Goal: Information Seeking & Learning: Check status

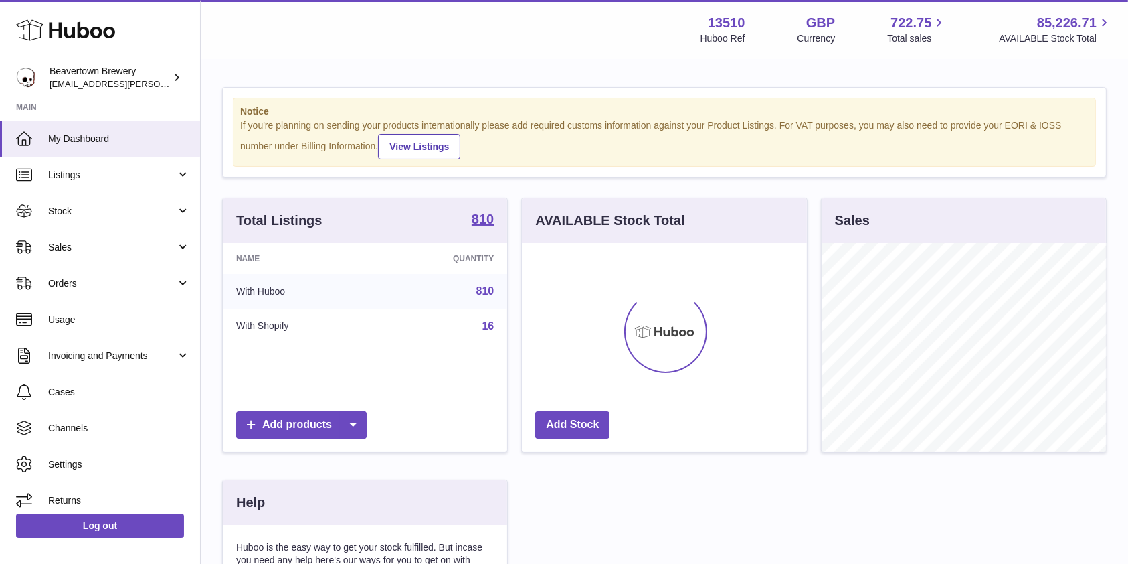
scroll to position [209, 289]
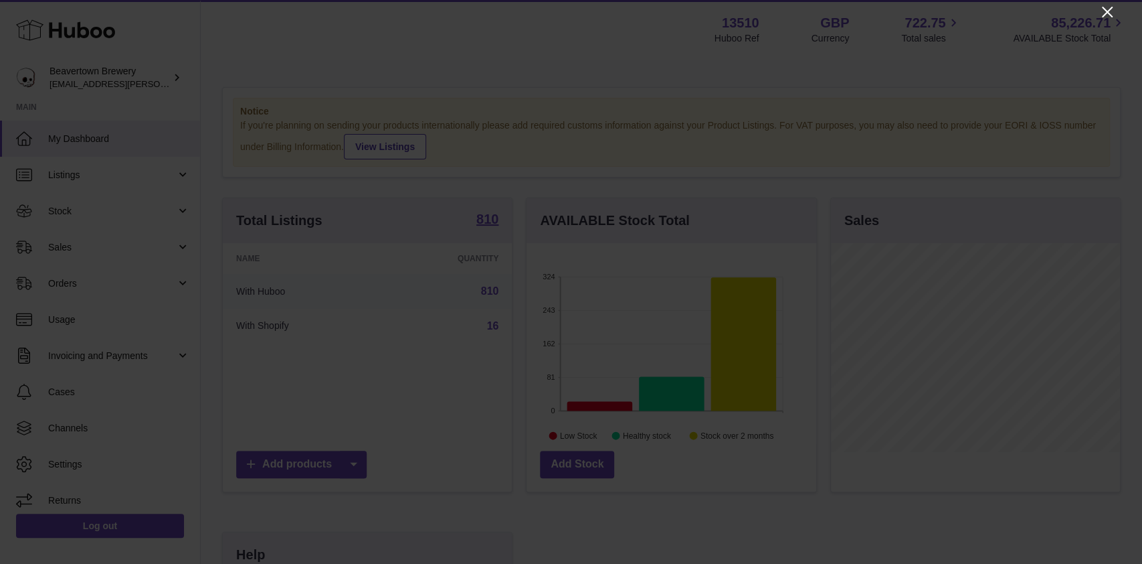
click at [1103, 10] on icon "Close" at bounding box center [1108, 12] width 16 height 16
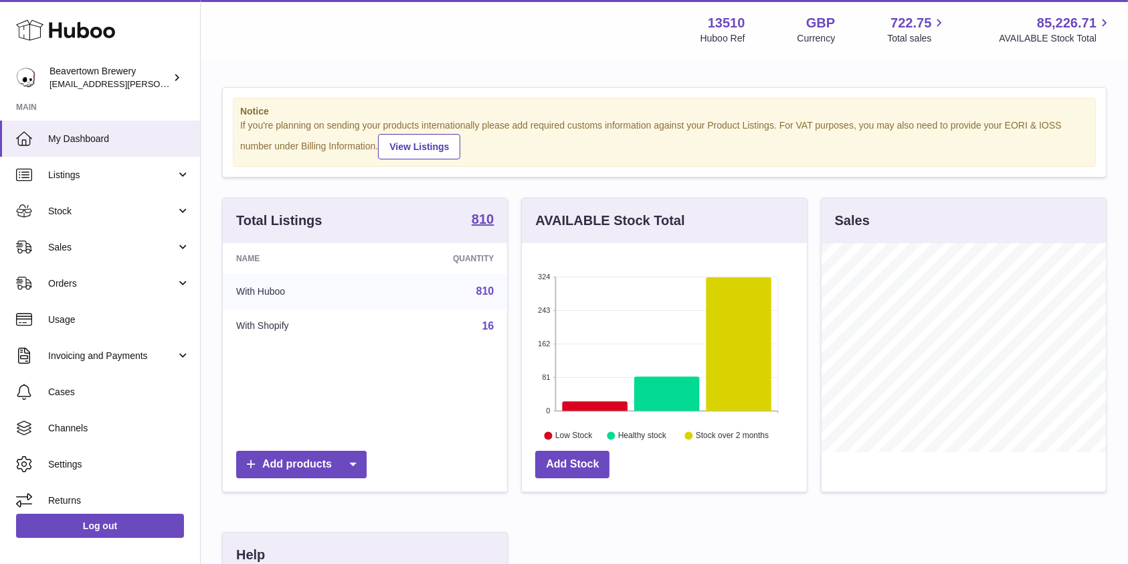
scroll to position [669045, 668969]
click at [82, 238] on link "Sales" at bounding box center [100, 247] width 200 height 36
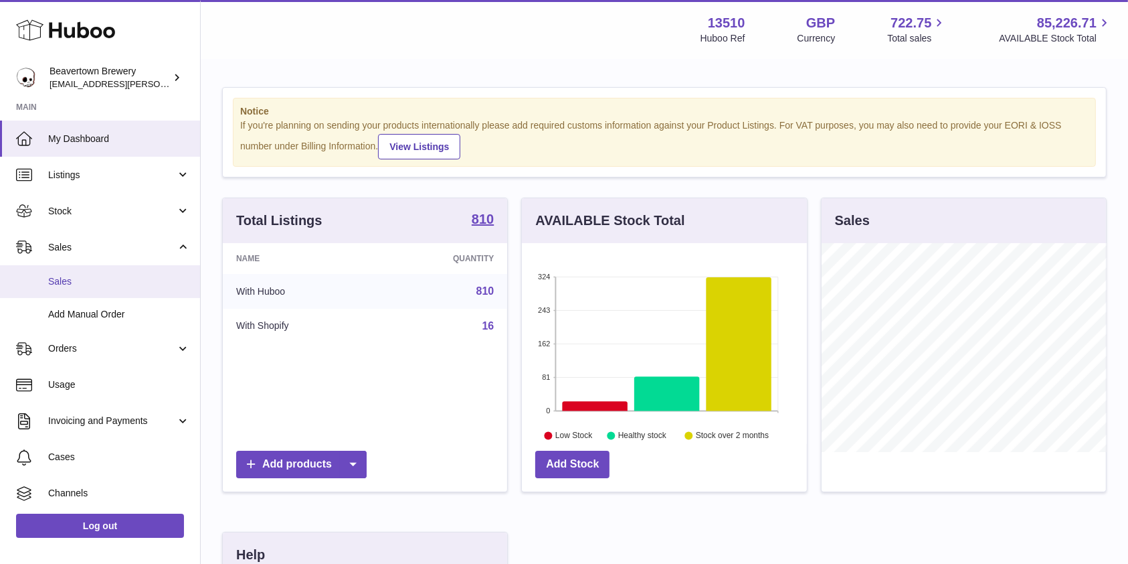
click at [70, 275] on span "Sales" at bounding box center [119, 281] width 142 height 13
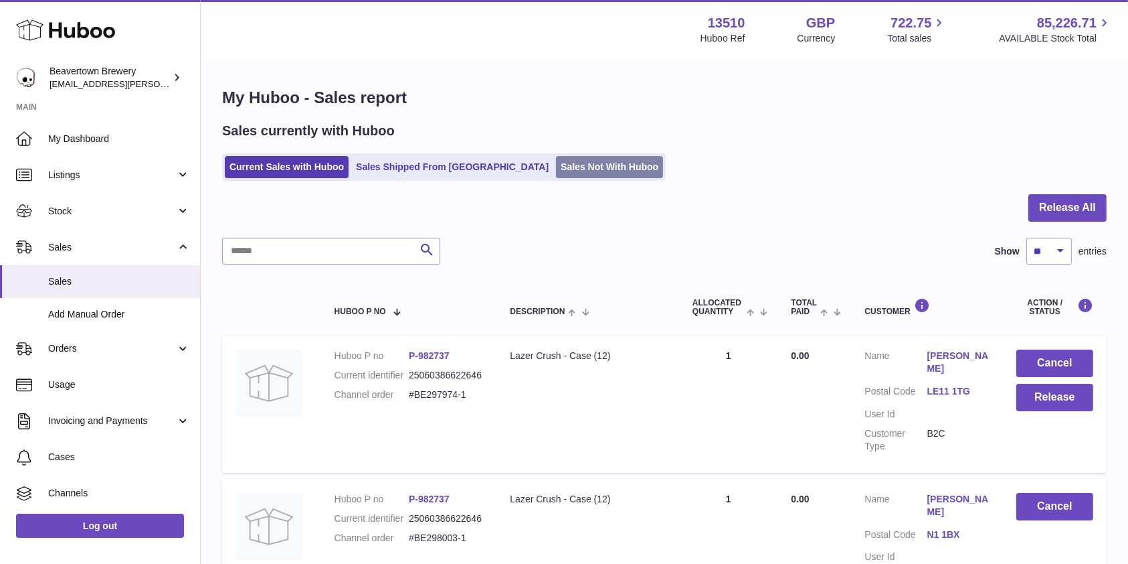
click at [556, 174] on link "Sales Not With Huboo" at bounding box center [609, 167] width 107 height 22
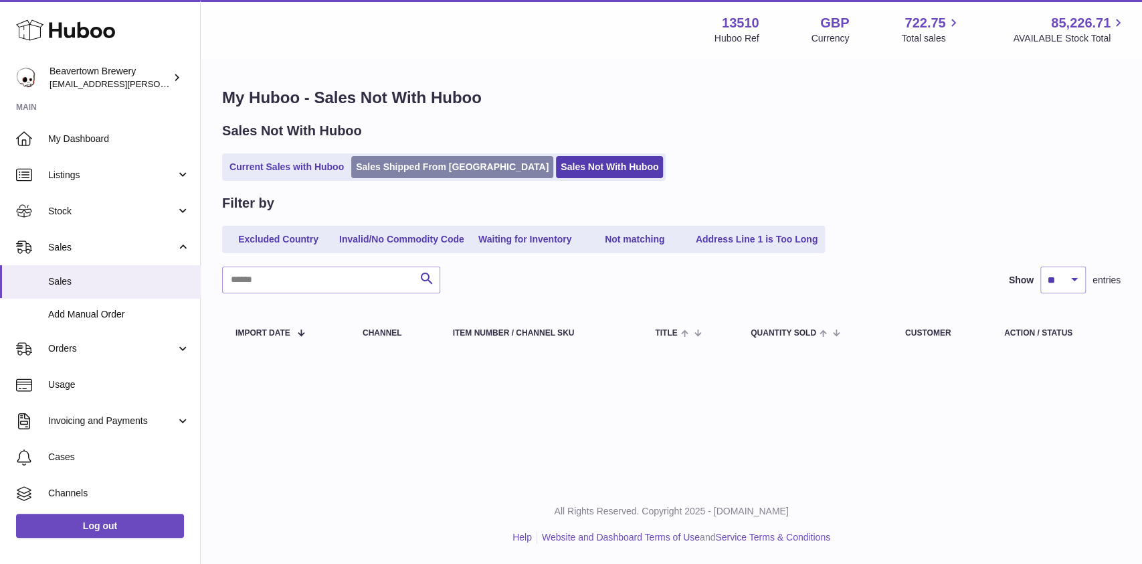
click at [448, 159] on link "Sales Shipped From [GEOGRAPHIC_DATA]" at bounding box center [452, 167] width 202 height 22
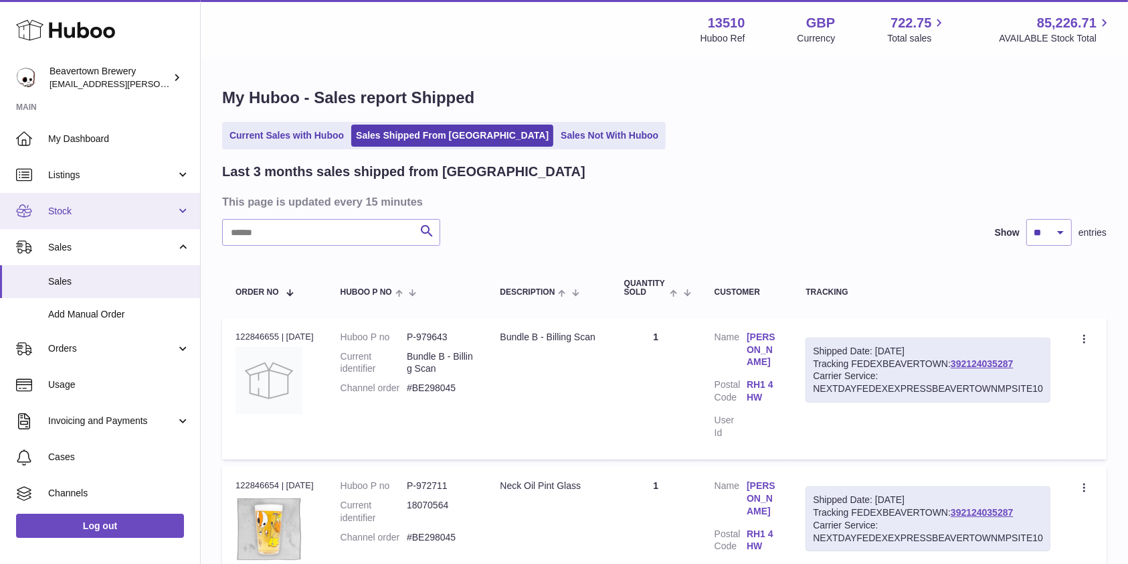
click at [64, 201] on link "Stock" at bounding box center [100, 211] width 200 height 36
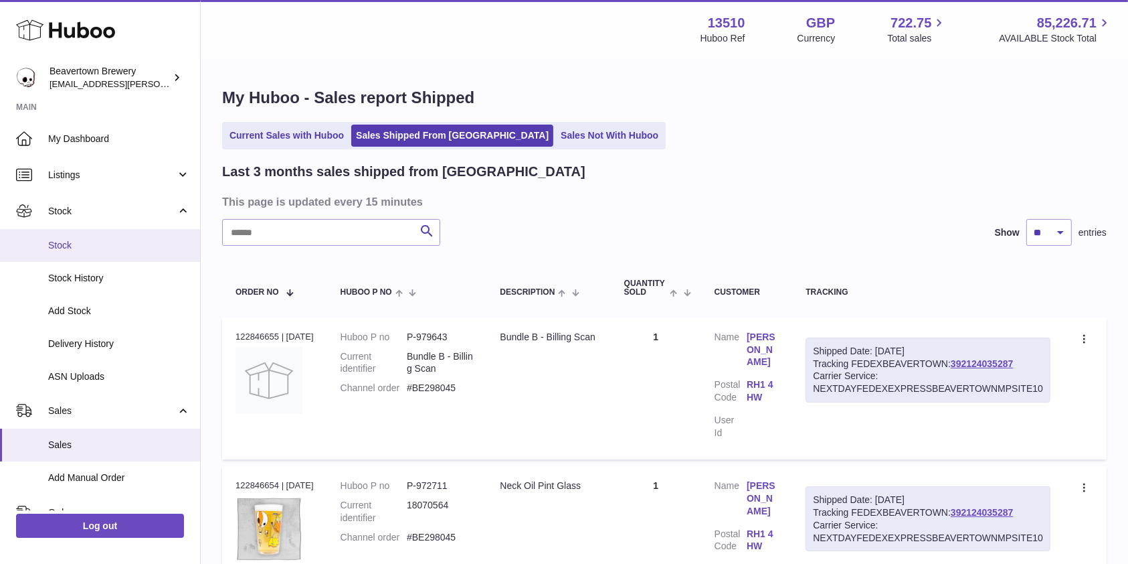
click at [64, 242] on span "Stock" at bounding box center [119, 245] width 142 height 13
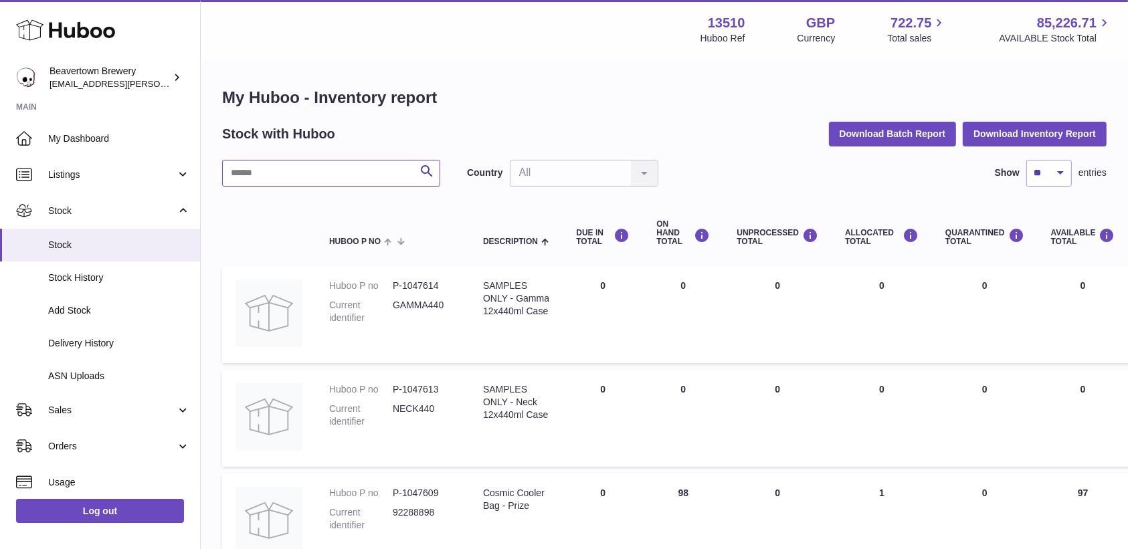
click at [274, 179] on input "text" at bounding box center [331, 173] width 218 height 27
type input "*****"
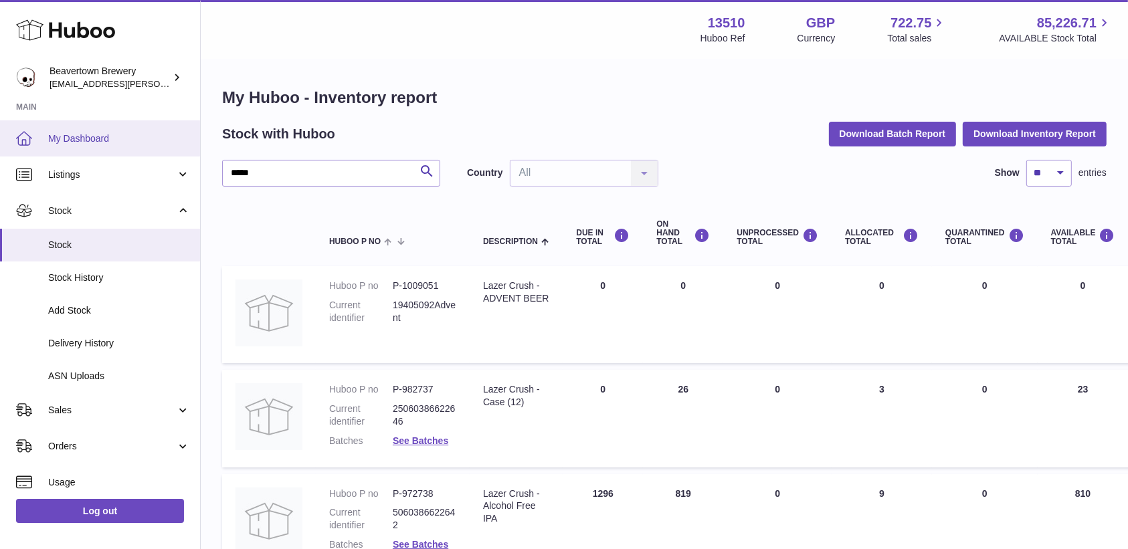
click at [64, 134] on span "My Dashboard" at bounding box center [119, 139] width 142 height 13
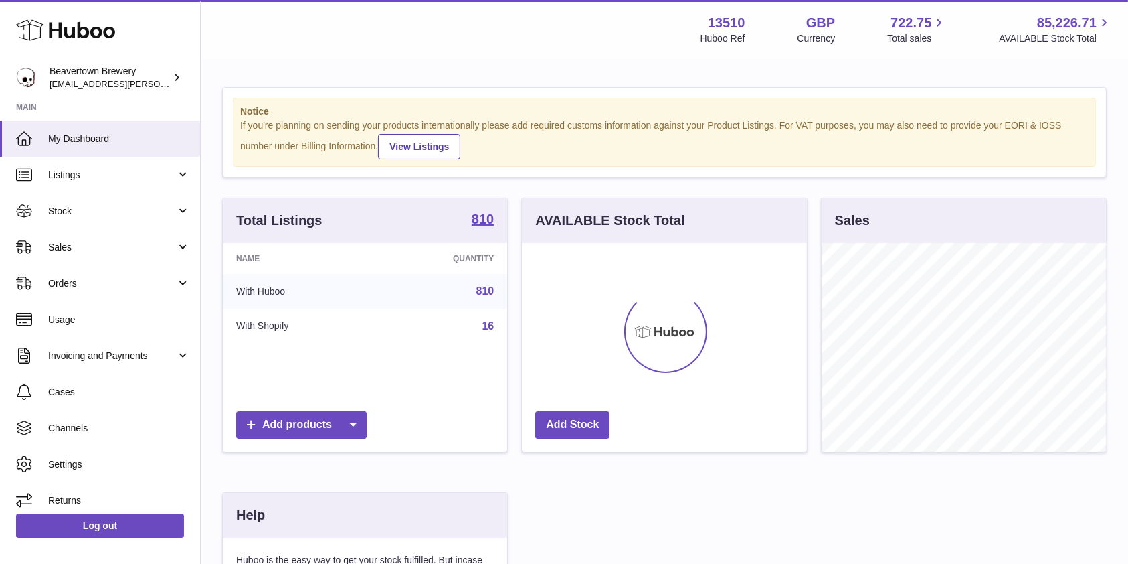
scroll to position [209, 284]
click at [103, 252] on span "Sales" at bounding box center [112, 247] width 128 height 13
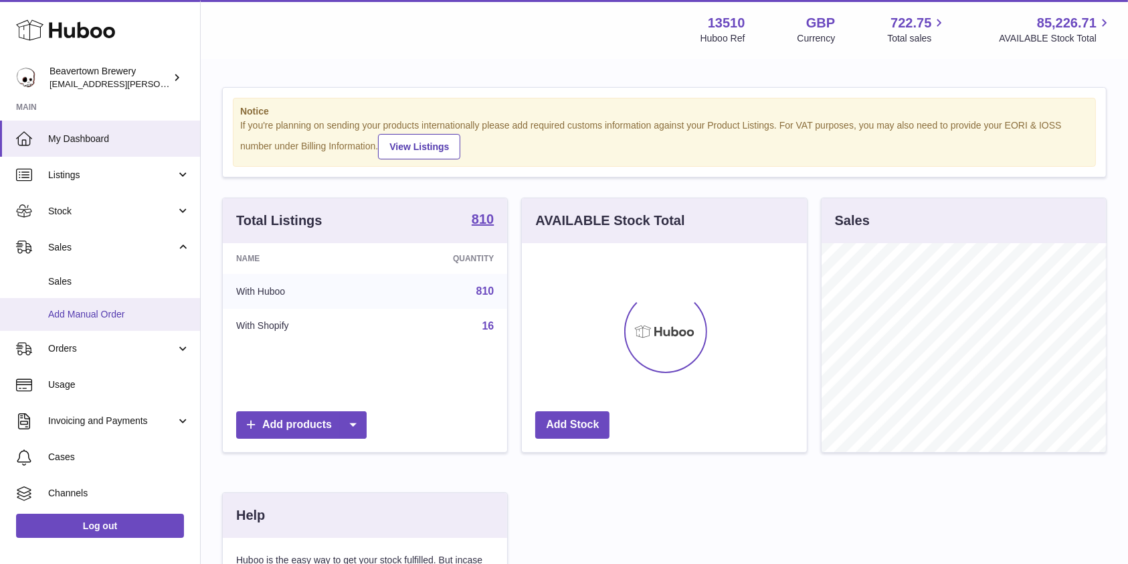
click at [70, 300] on link "Add Manual Order" at bounding box center [100, 314] width 200 height 33
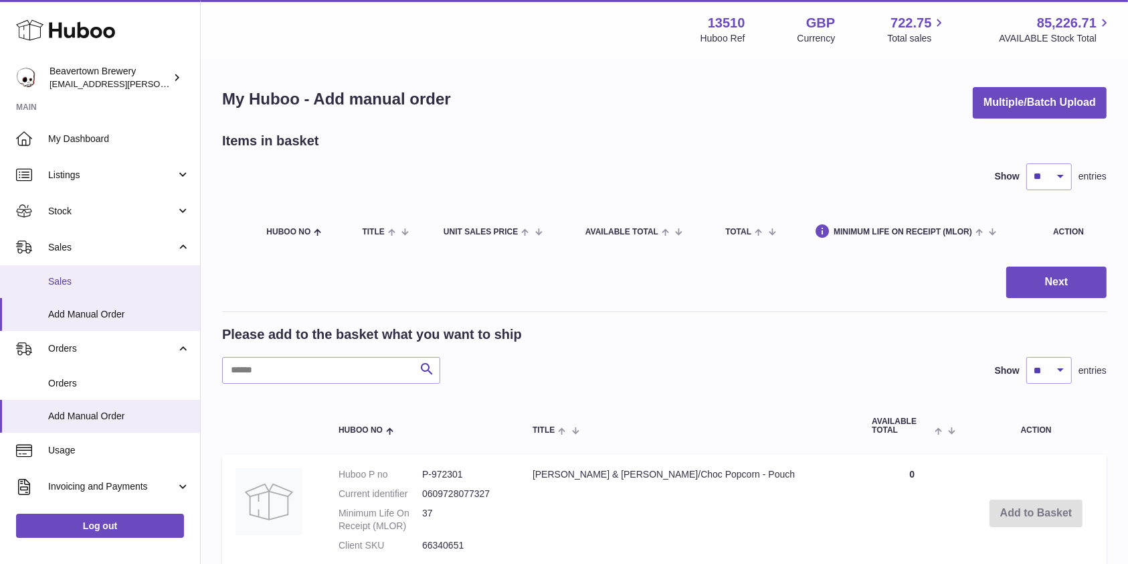
click at [60, 268] on link "Sales" at bounding box center [100, 281] width 200 height 33
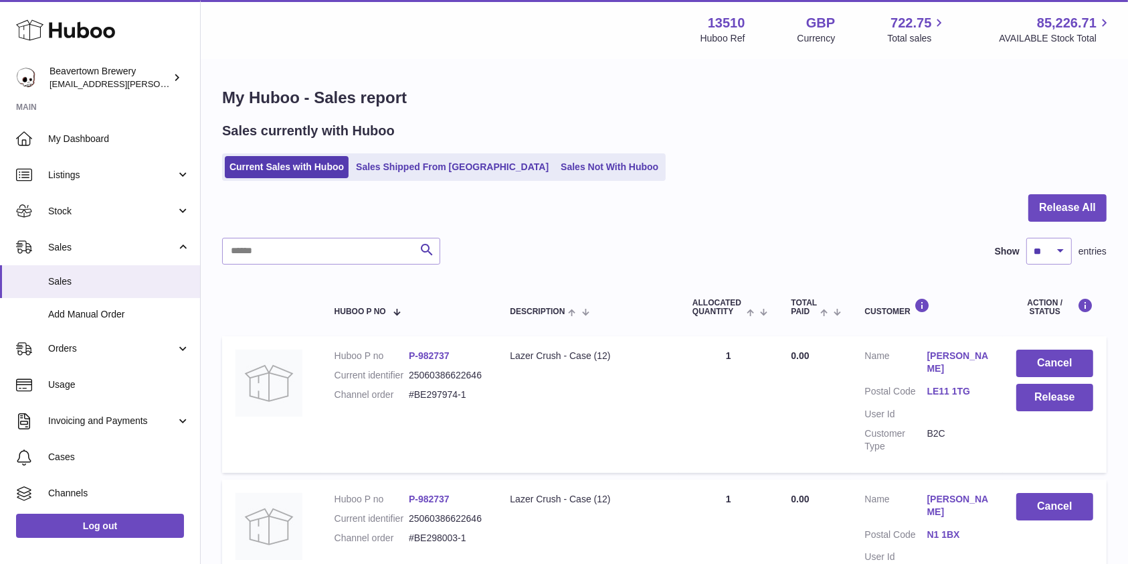
click at [59, 276] on span "Sales" at bounding box center [119, 281] width 142 height 13
click at [291, 244] on input "text" at bounding box center [331, 251] width 218 height 27
type input "*****"
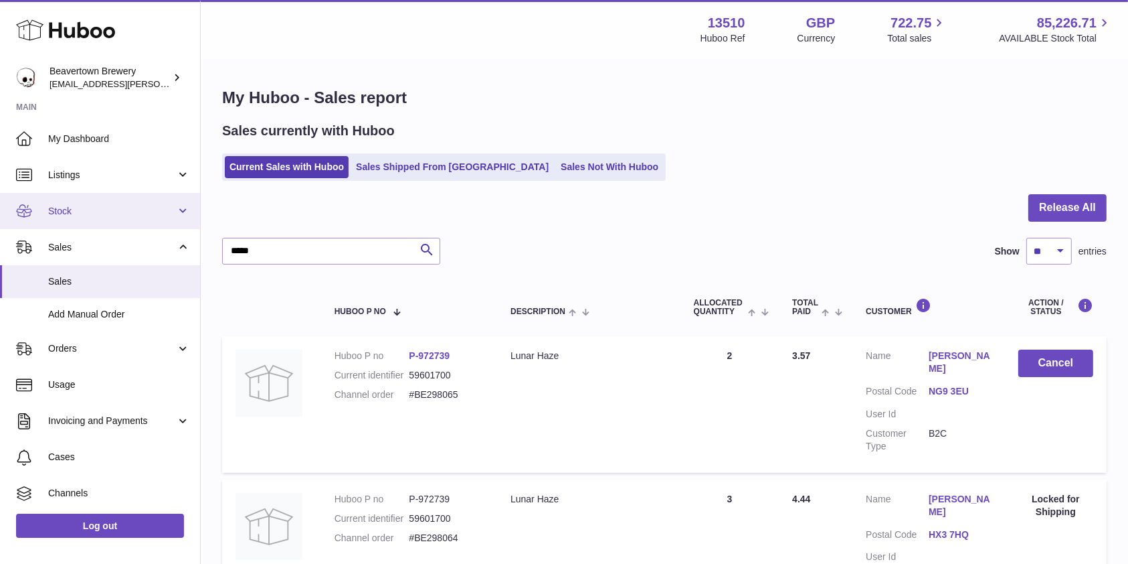
click at [120, 208] on span "Stock" at bounding box center [112, 211] width 128 height 13
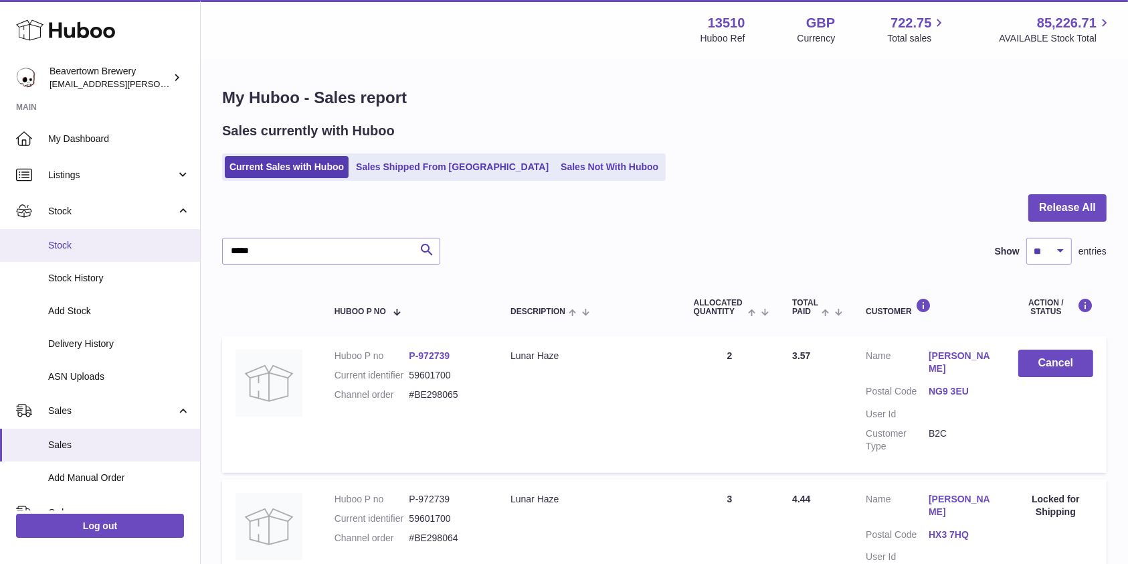
click at [98, 244] on span "Stock" at bounding box center [119, 245] width 142 height 13
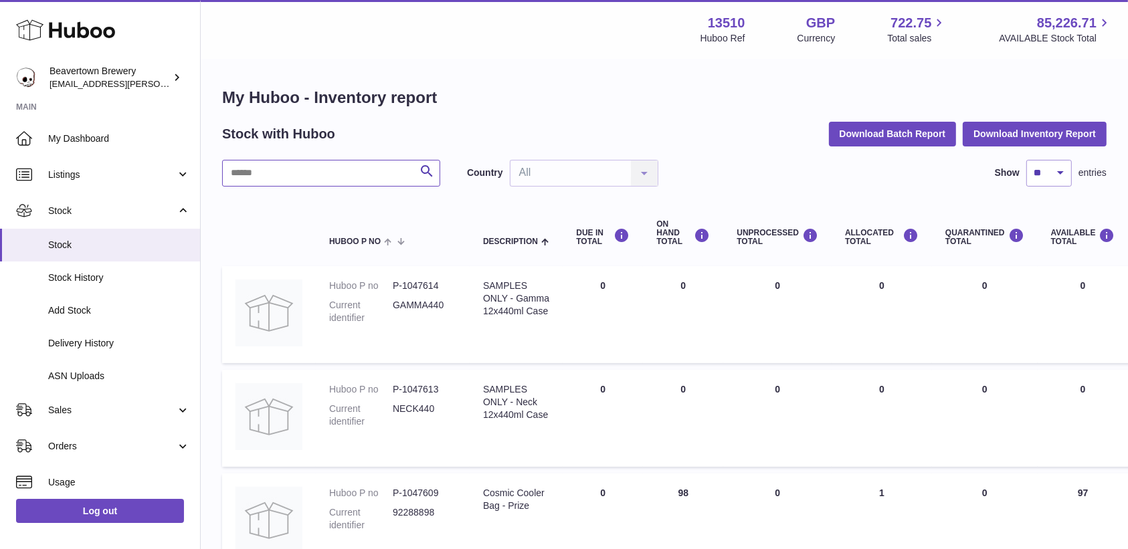
click at [293, 178] on input "text" at bounding box center [331, 173] width 218 height 27
type input "*****"
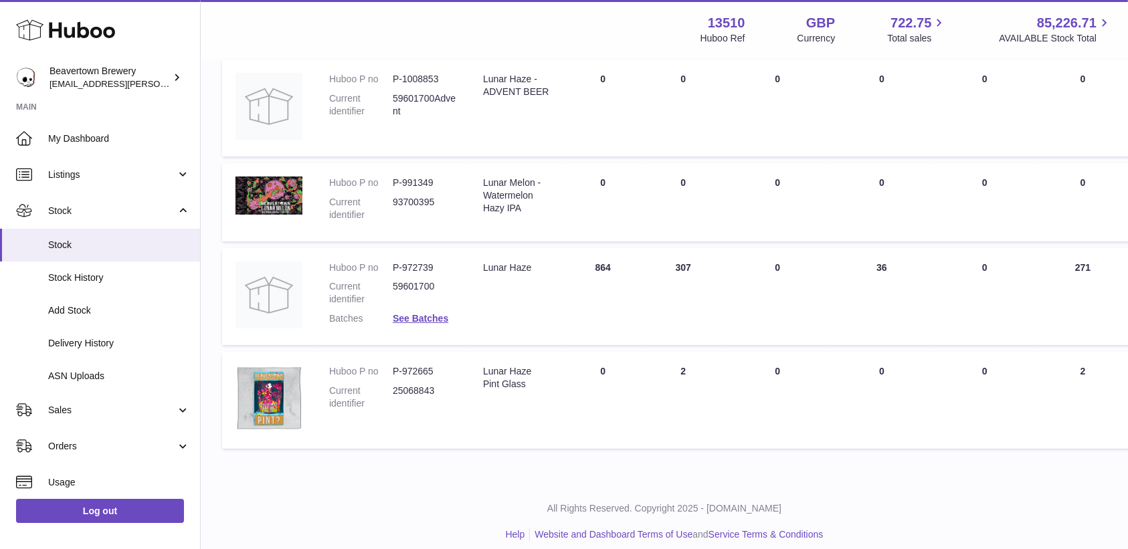
scroll to position [321, 0]
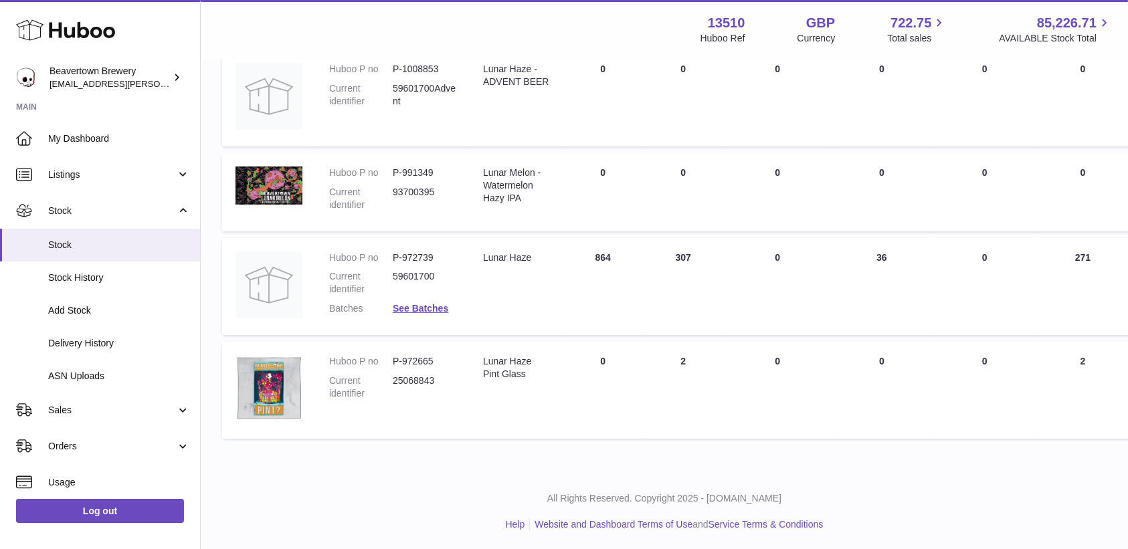
click at [432, 316] on dl "Huboo P no P-972739 Current identifier 59601700 Batches See Batches" at bounding box center [392, 287] width 127 height 71
click at [431, 315] on dl "Huboo P no P-972739 Current identifier 59601700 Batches See Batches" at bounding box center [392, 287] width 127 height 71
click at [430, 310] on link "See Batches" at bounding box center [421, 308] width 56 height 11
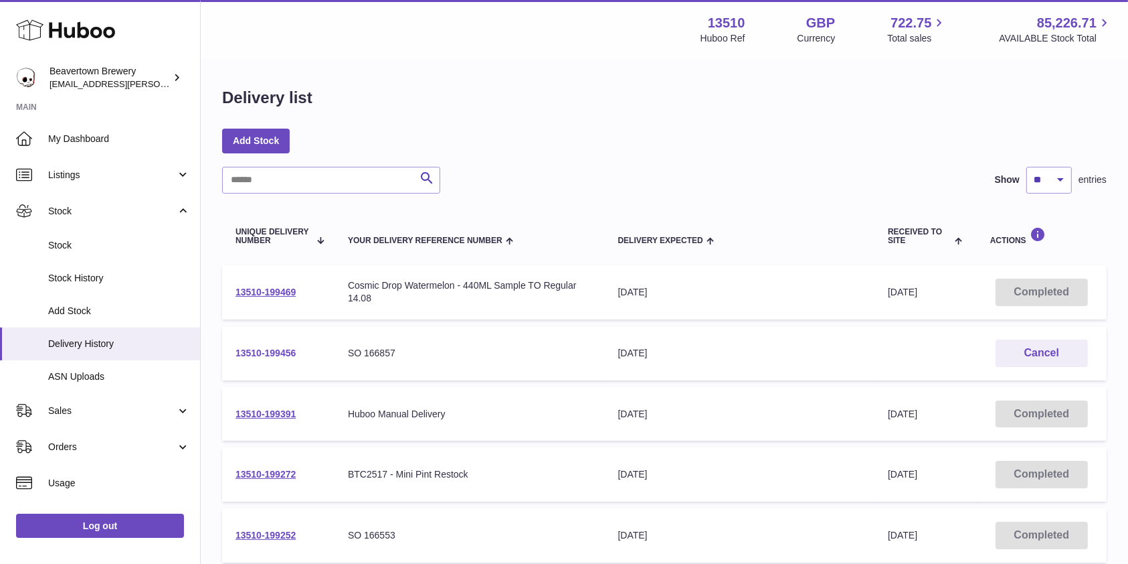
click at [282, 347] on link "13510-199456" at bounding box center [266, 352] width 60 height 11
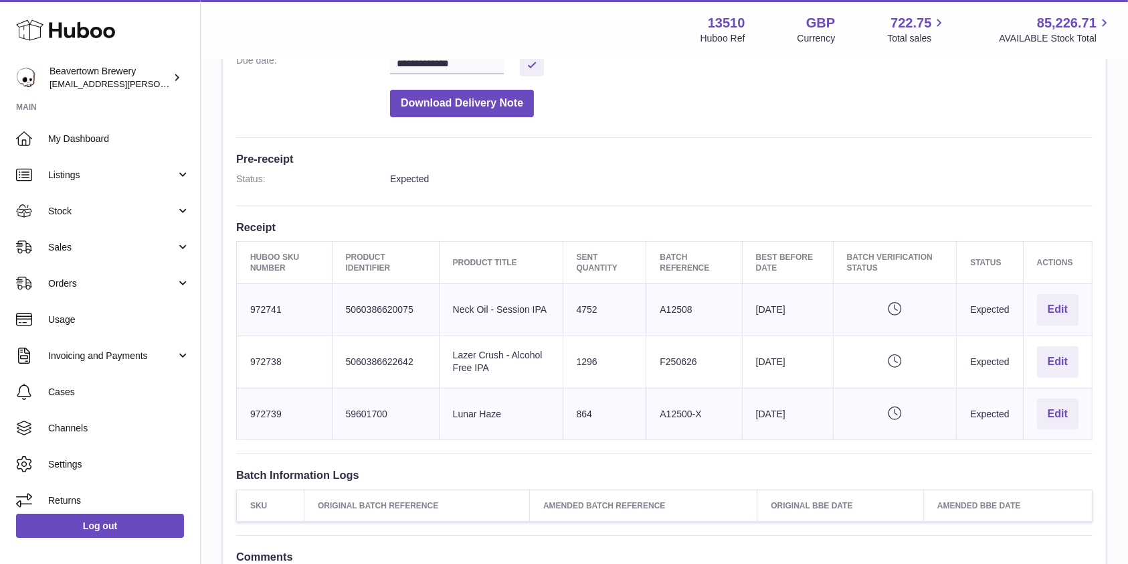
scroll to position [281, 0]
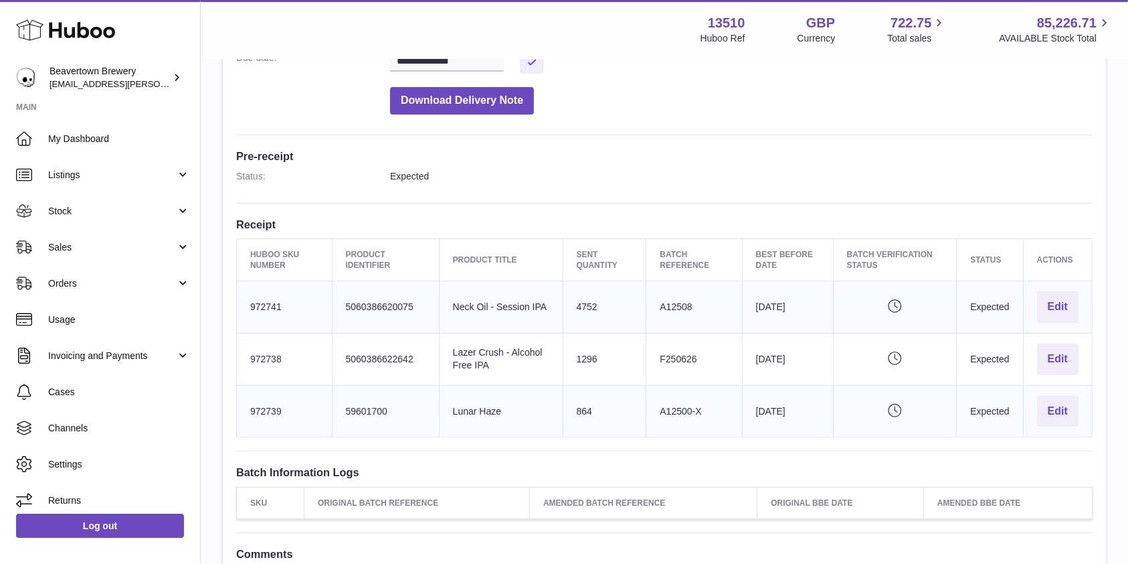
click at [271, 295] on td "Huboo SKU Number 972741" at bounding box center [285, 307] width 96 height 52
copy td "972741"
click at [80, 206] on span "Stock" at bounding box center [112, 211] width 128 height 13
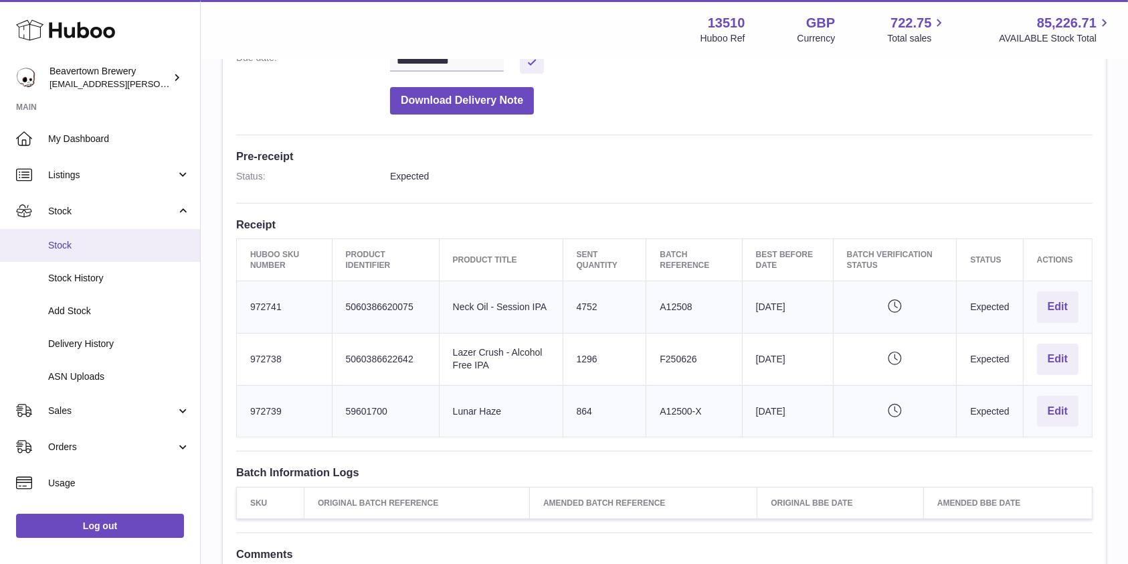
click at [90, 233] on link "Stock" at bounding box center [100, 245] width 200 height 33
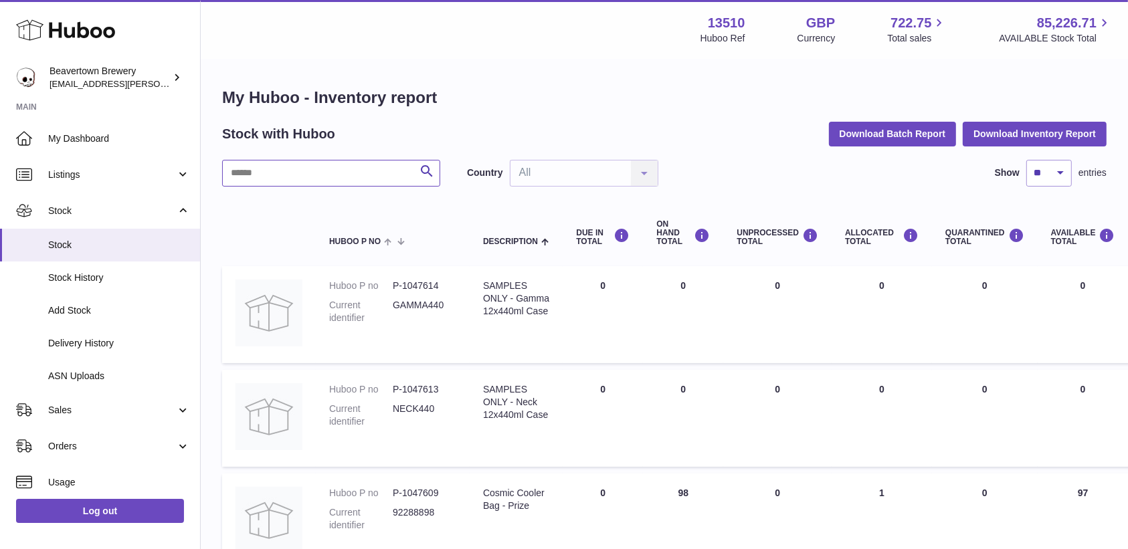
click at [330, 179] on input "text" at bounding box center [331, 173] width 218 height 27
paste input "******"
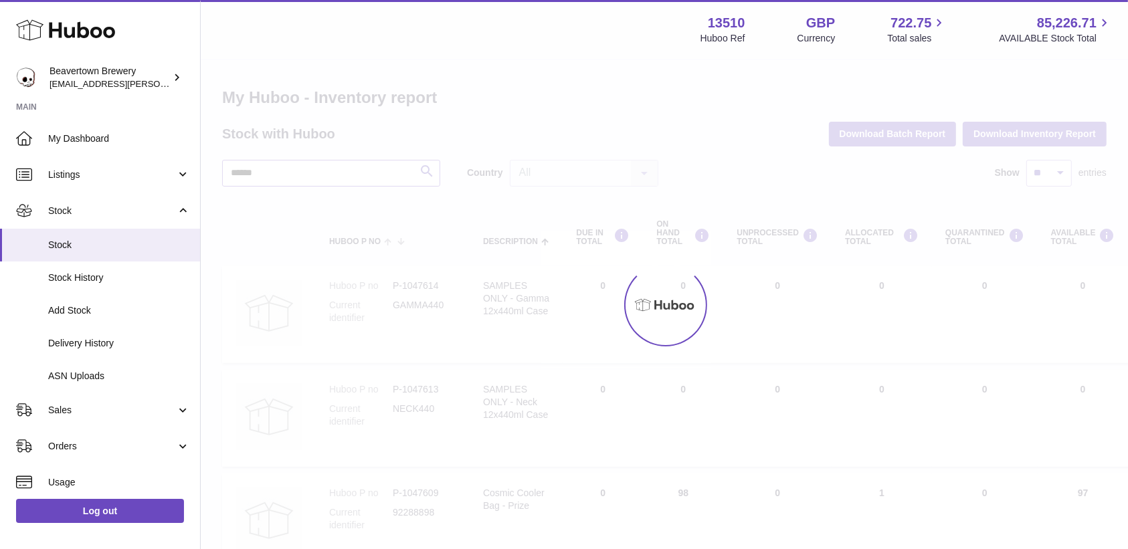
type input "******"
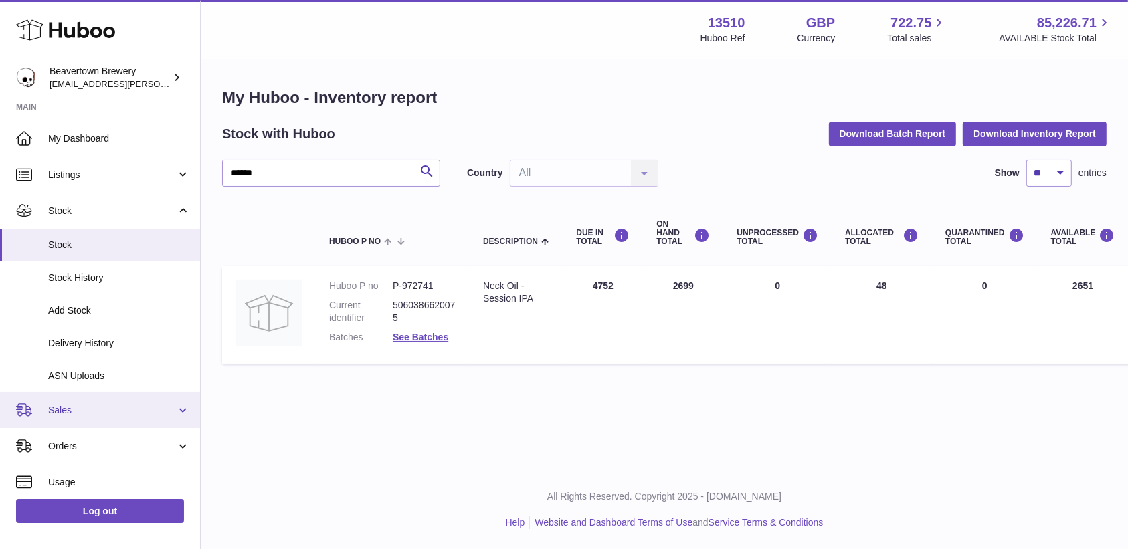
click at [66, 408] on span "Sales" at bounding box center [112, 410] width 128 height 13
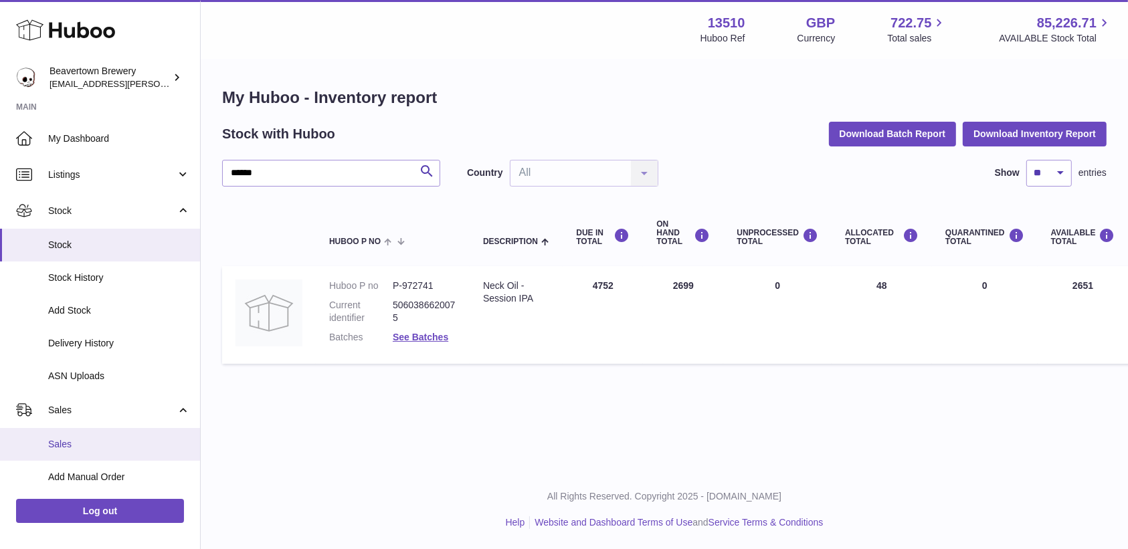
click at [66, 447] on span "Sales" at bounding box center [119, 444] width 142 height 13
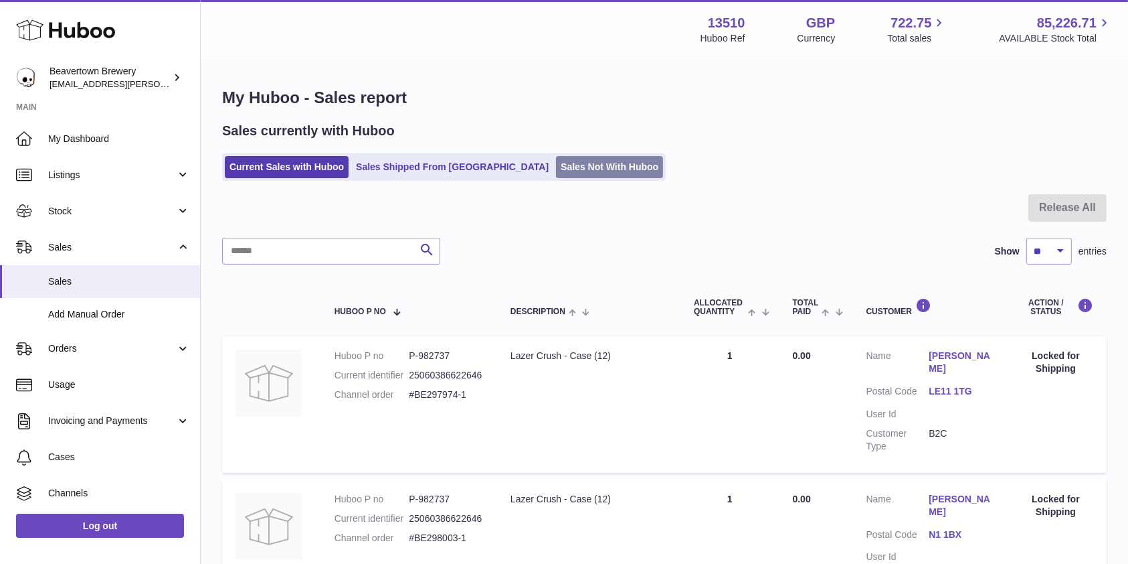
click at [556, 160] on link "Sales Not With Huboo" at bounding box center [609, 167] width 107 height 22
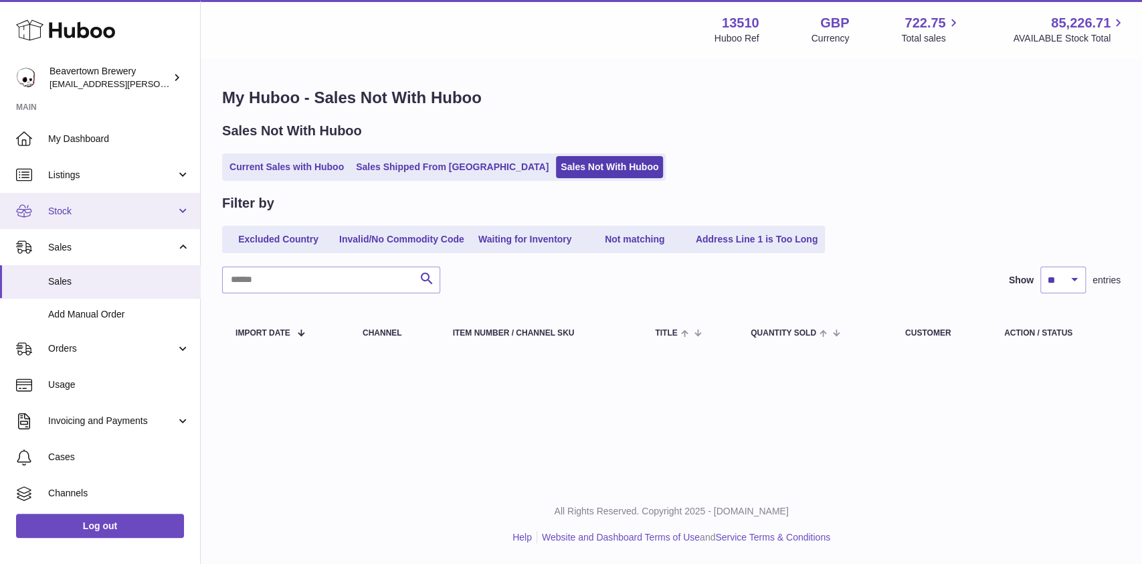
click at [81, 209] on span "Stock" at bounding box center [112, 211] width 128 height 13
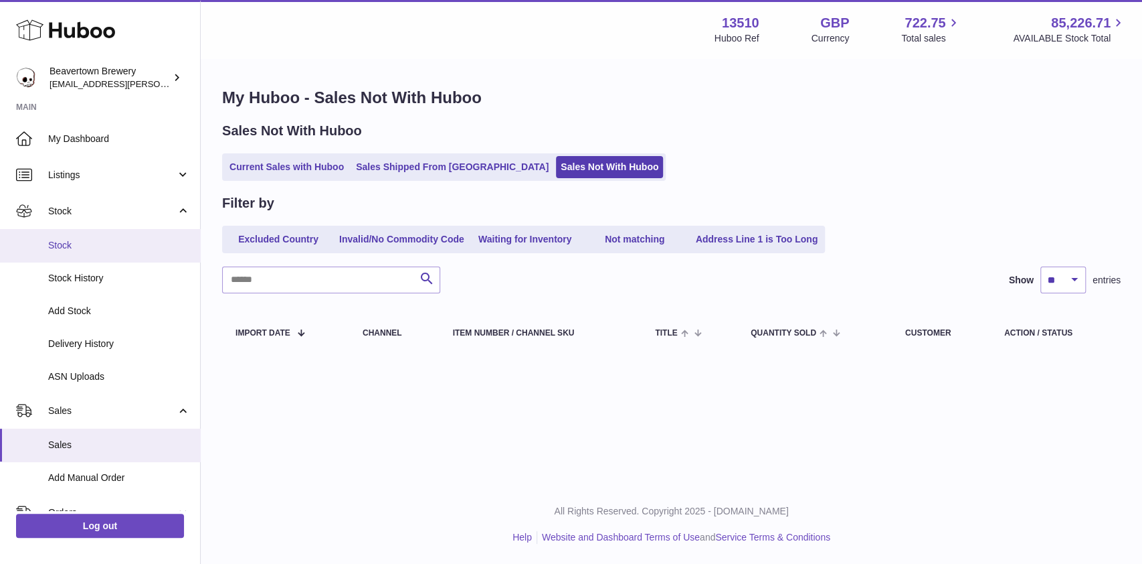
click at [74, 237] on link "Stock" at bounding box center [100, 245] width 200 height 33
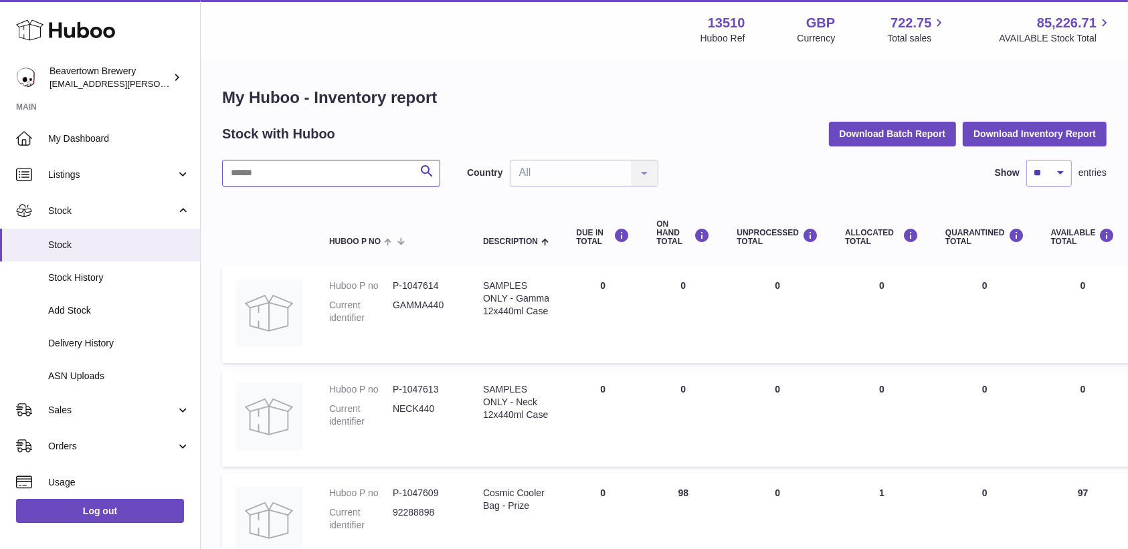
click at [327, 169] on input "text" at bounding box center [331, 173] width 218 height 27
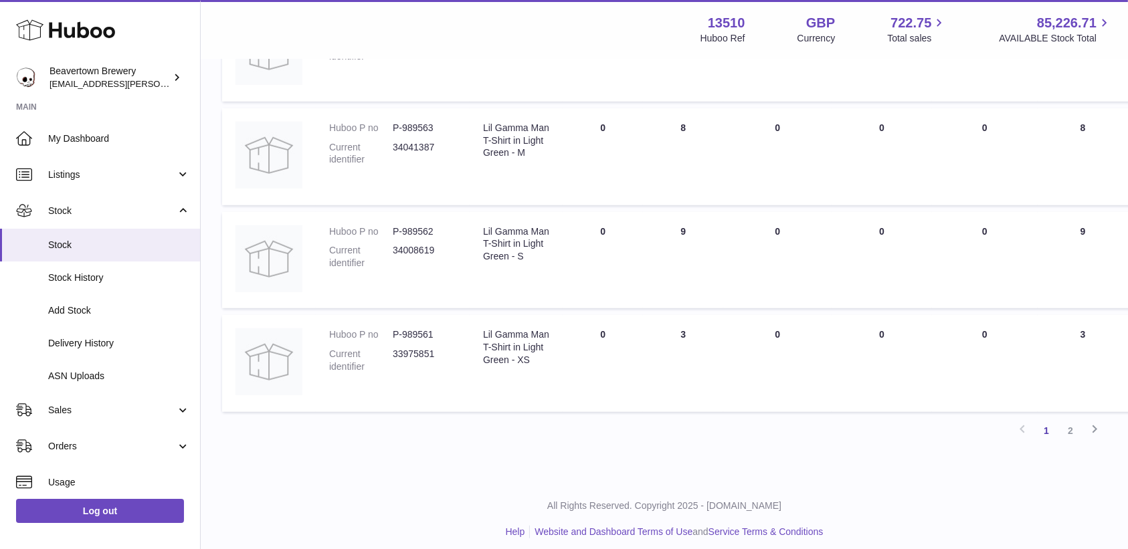
scroll to position [899, 0]
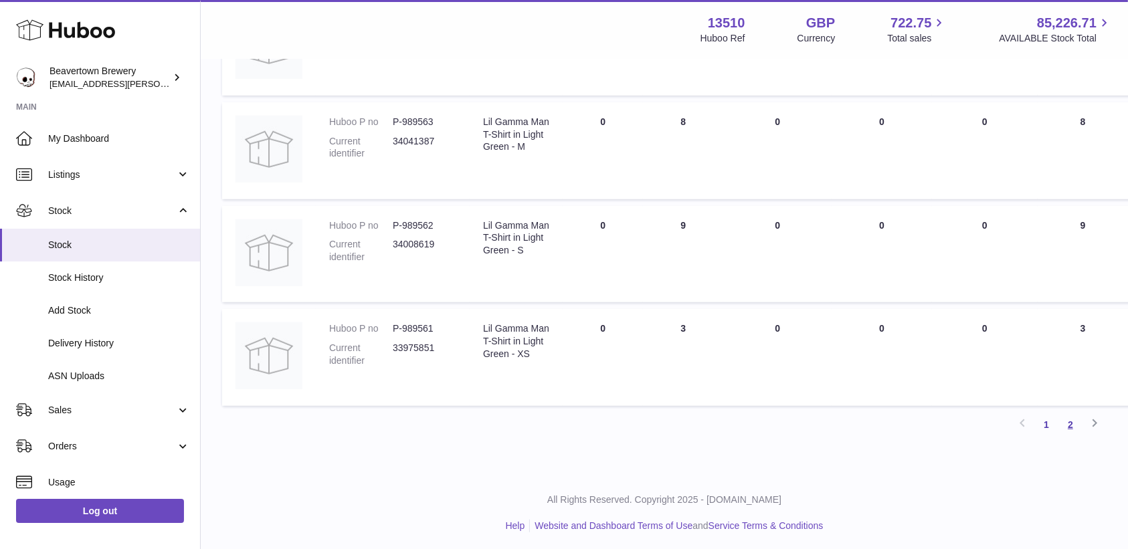
type input "*****"
click at [1064, 425] on link "2" at bounding box center [1071, 425] width 24 height 24
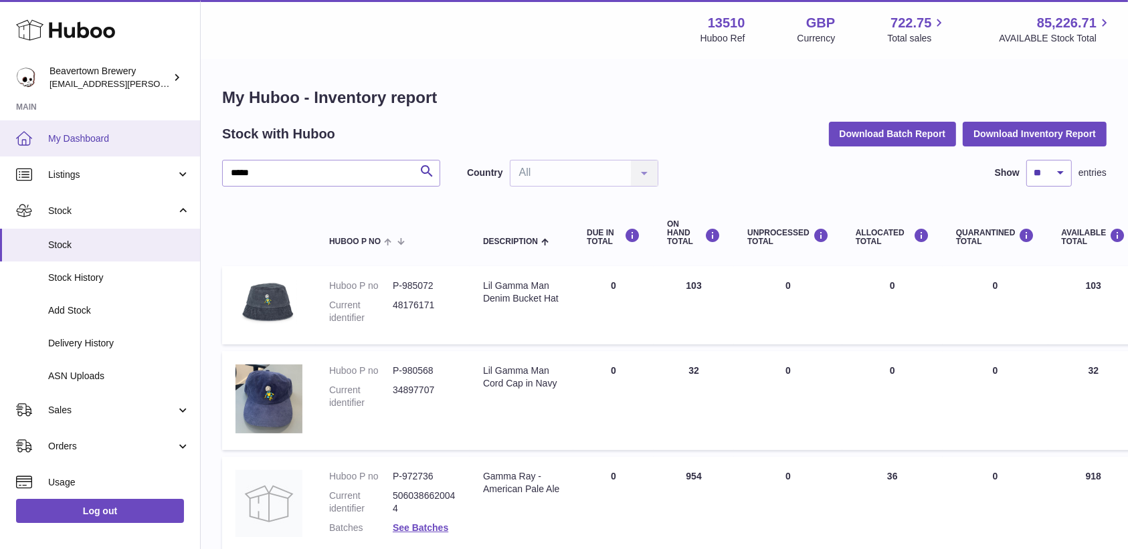
click at [93, 139] on span "My Dashboard" at bounding box center [119, 139] width 142 height 13
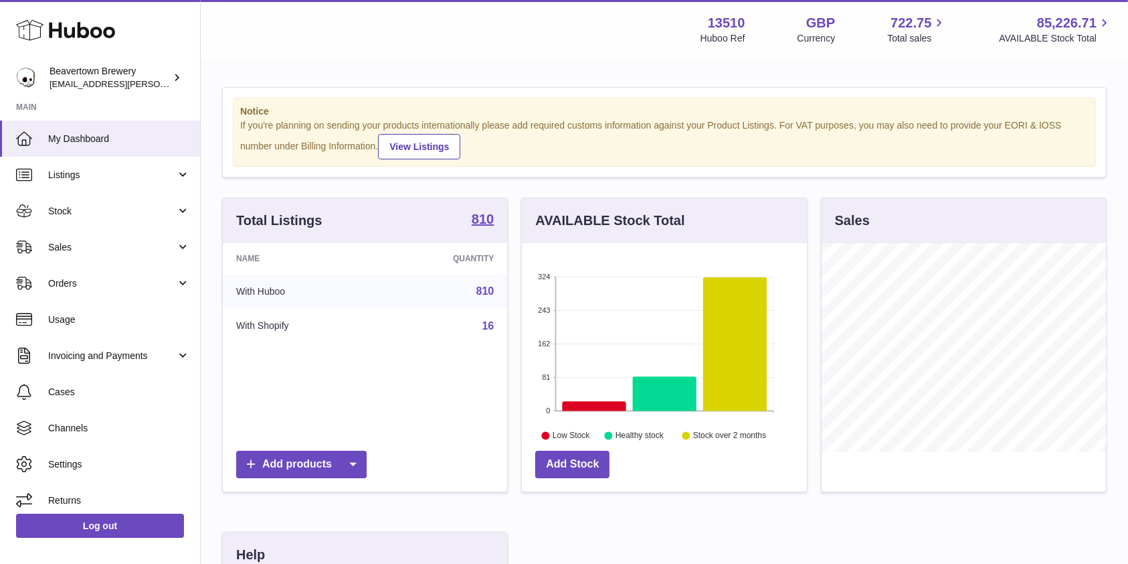
scroll to position [209, 284]
click at [96, 210] on span "Stock" at bounding box center [112, 211] width 128 height 13
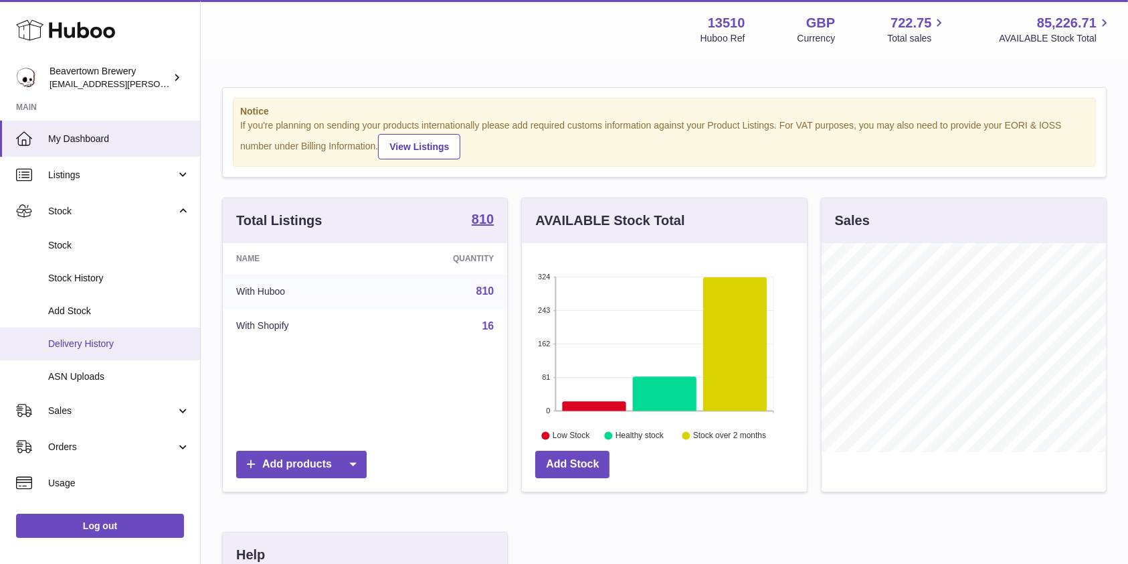
click at [68, 356] on link "Delivery History" at bounding box center [100, 343] width 200 height 33
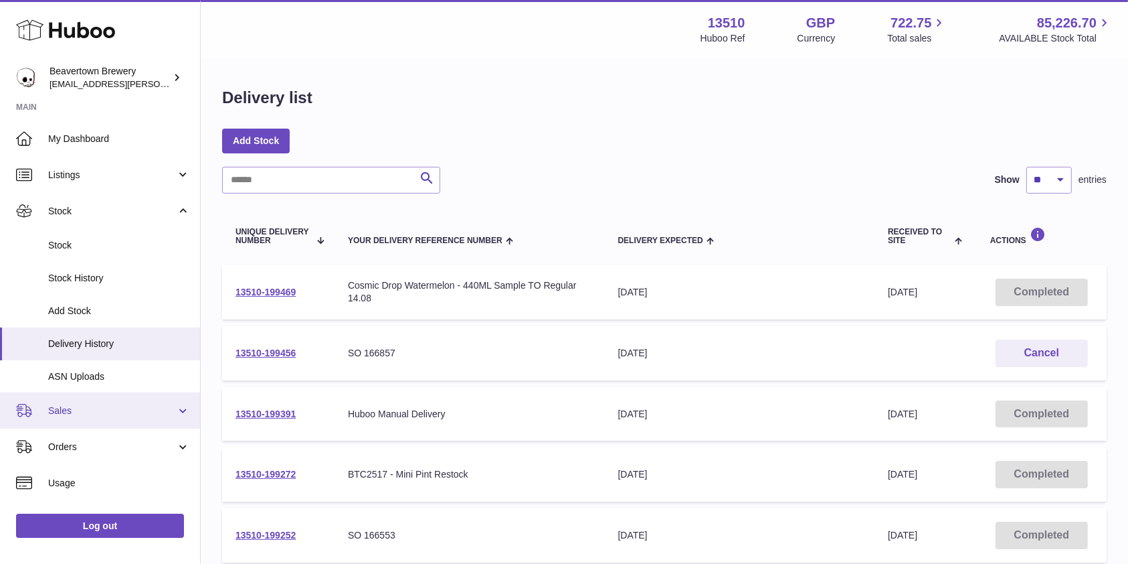
click at [84, 418] on link "Sales" at bounding box center [100, 410] width 200 height 36
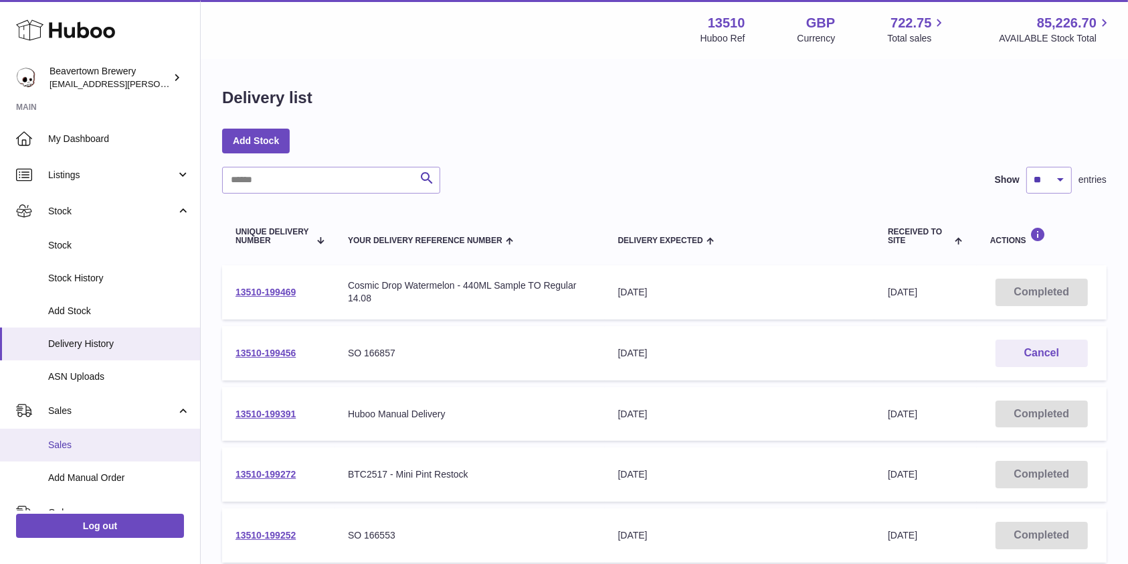
click at [87, 446] on span "Sales" at bounding box center [119, 444] width 142 height 13
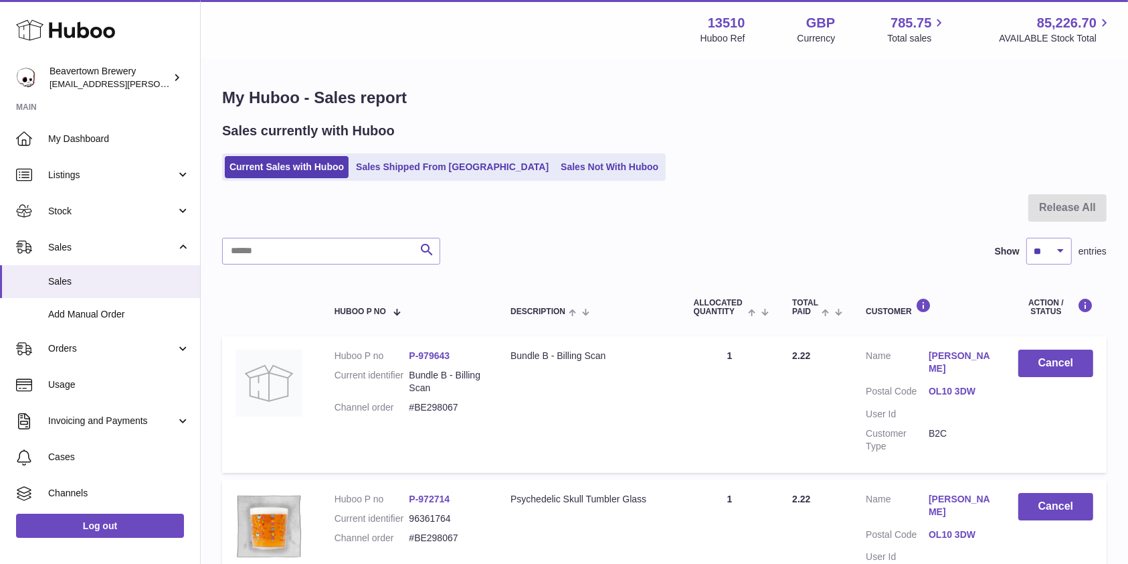
click at [426, 169] on link "Sales Shipped From [GEOGRAPHIC_DATA]" at bounding box center [452, 167] width 202 height 22
